Goal: Information Seeking & Learning: Find specific fact

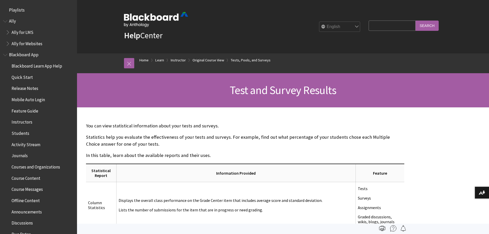
scroll to position [872, 0]
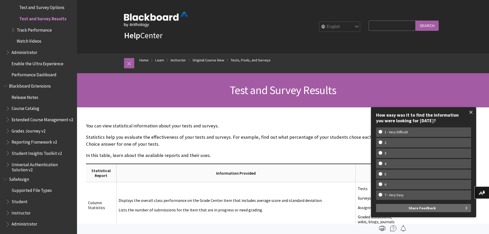
click at [471, 111] on span at bounding box center [471, 112] width 11 height 11
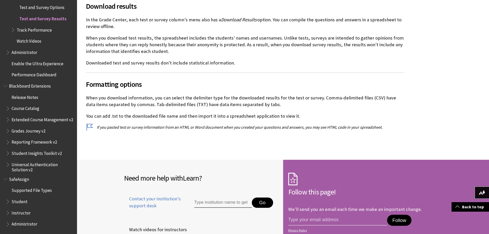
scroll to position [950, 0]
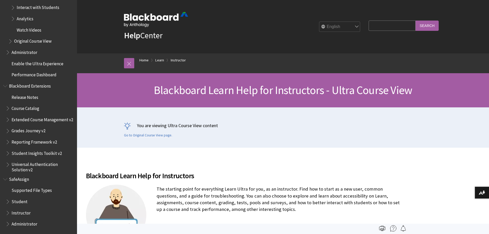
click at [391, 27] on input "Search Query" at bounding box center [392, 26] width 47 height 10
type input "survey statistics"
click at [416, 21] on input "Search" at bounding box center [427, 26] width 23 height 10
click at [423, 24] on input "Search" at bounding box center [427, 26] width 23 height 10
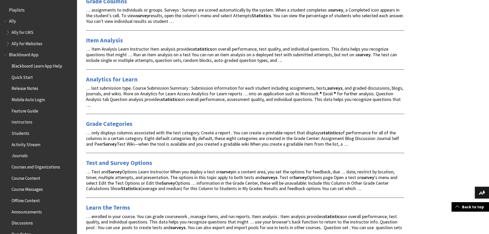
scroll to position [591, 0]
